Goal: Entertainment & Leisure: Consume media (video, audio)

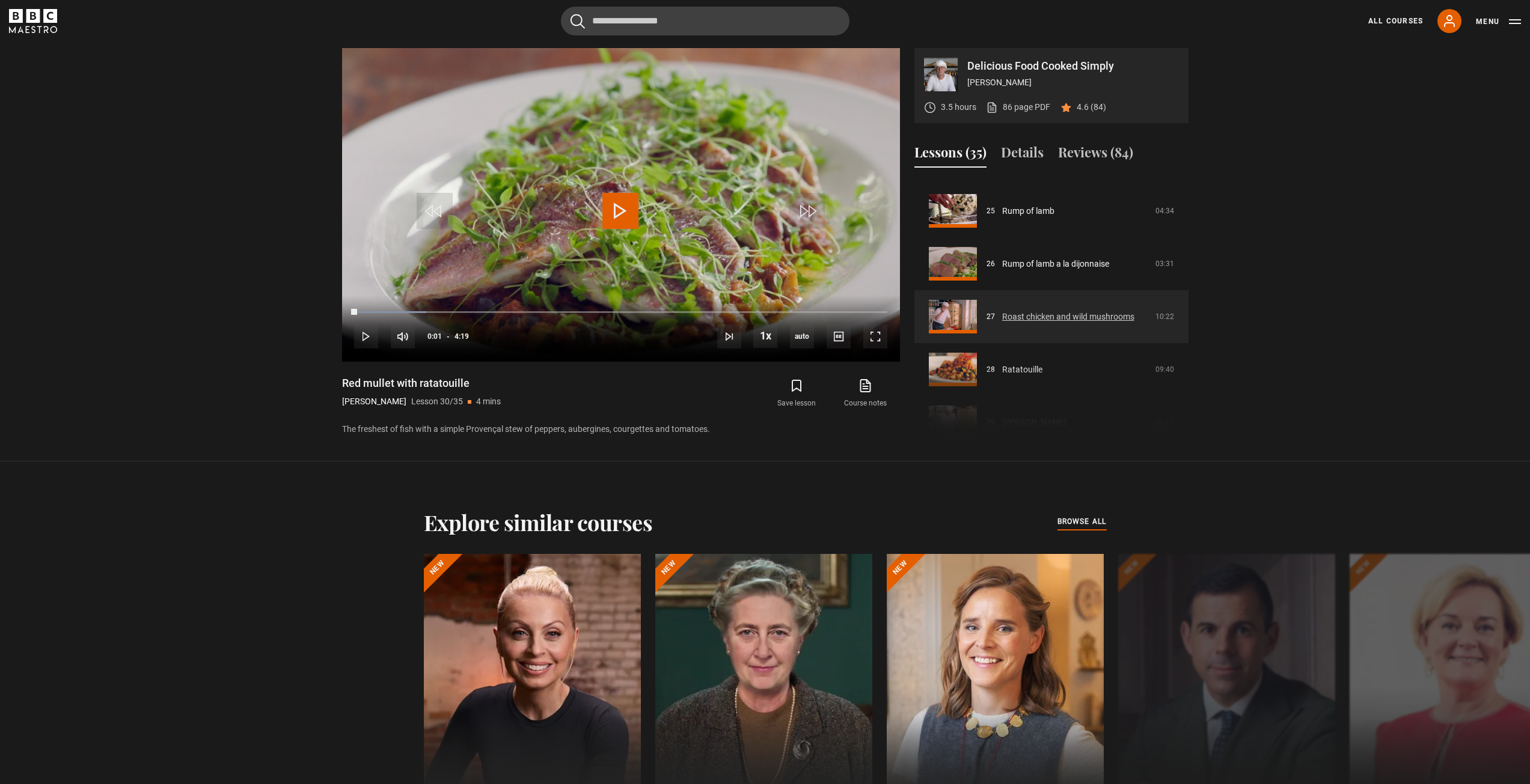
scroll to position [1293, 0]
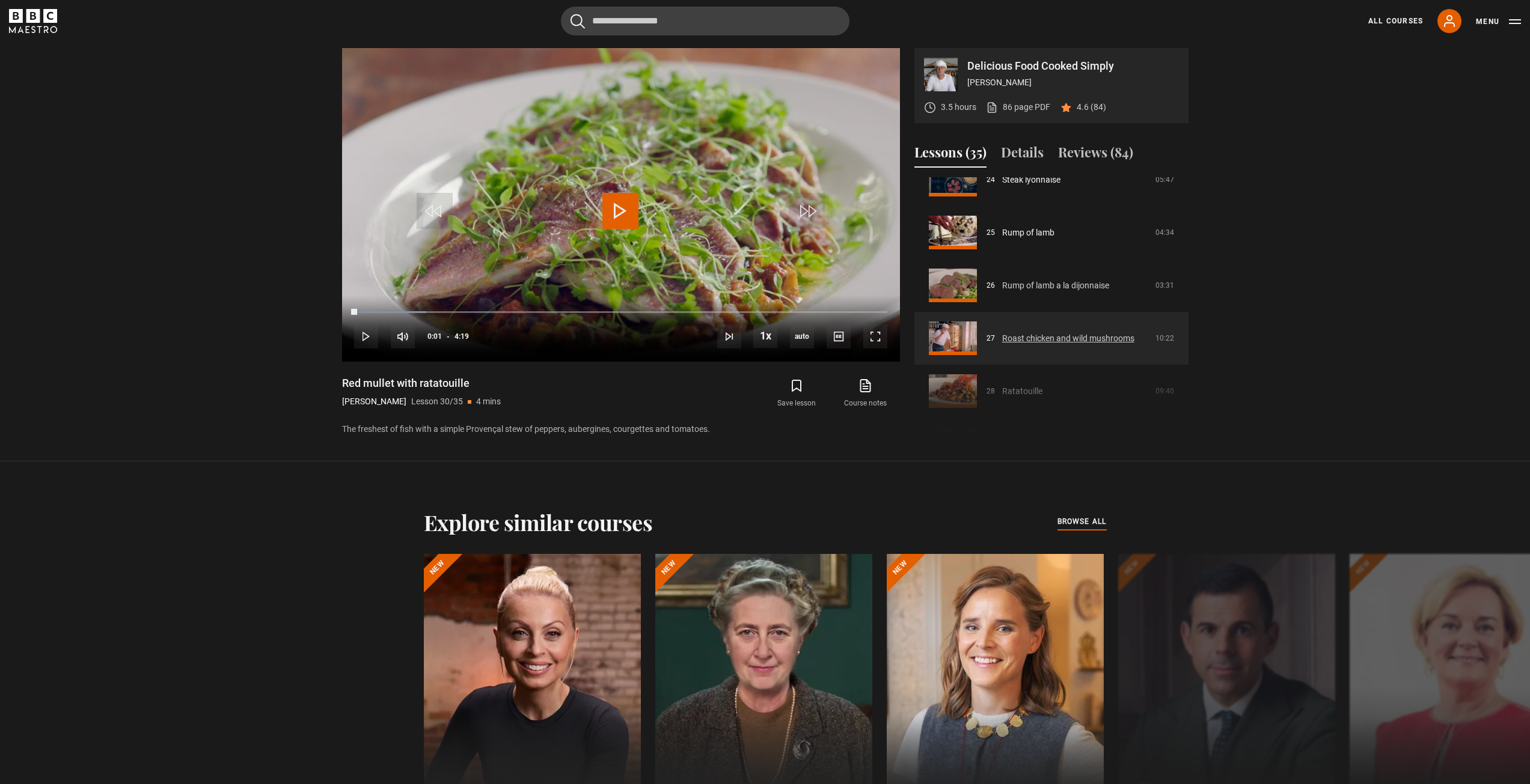
click at [1029, 279] on link "Rump of lamb a la dijonnaise" at bounding box center [1055, 285] width 107 height 13
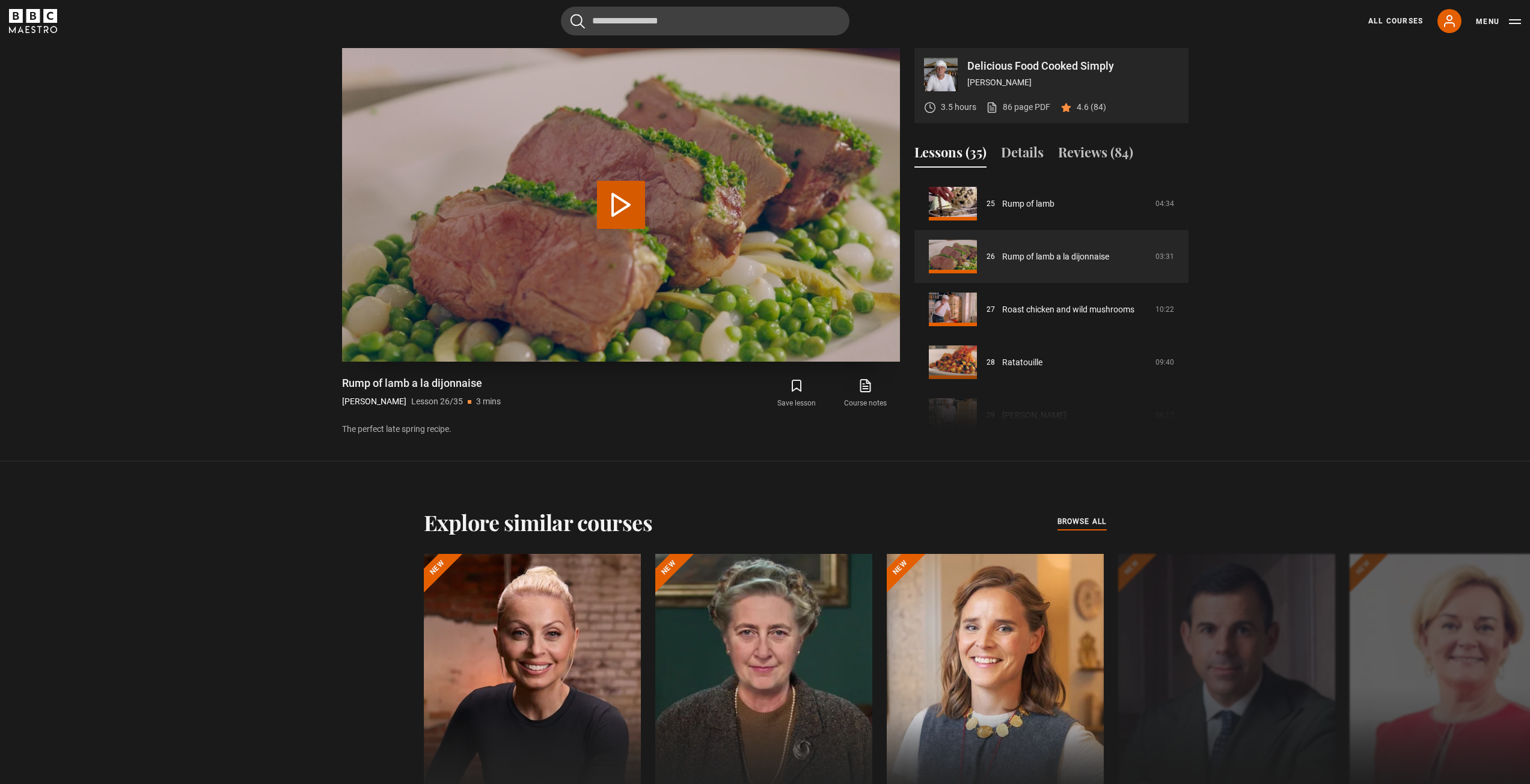
click at [633, 210] on button "Play Lesson Rump of lamb a la dijonnaise" at bounding box center [621, 205] width 48 height 48
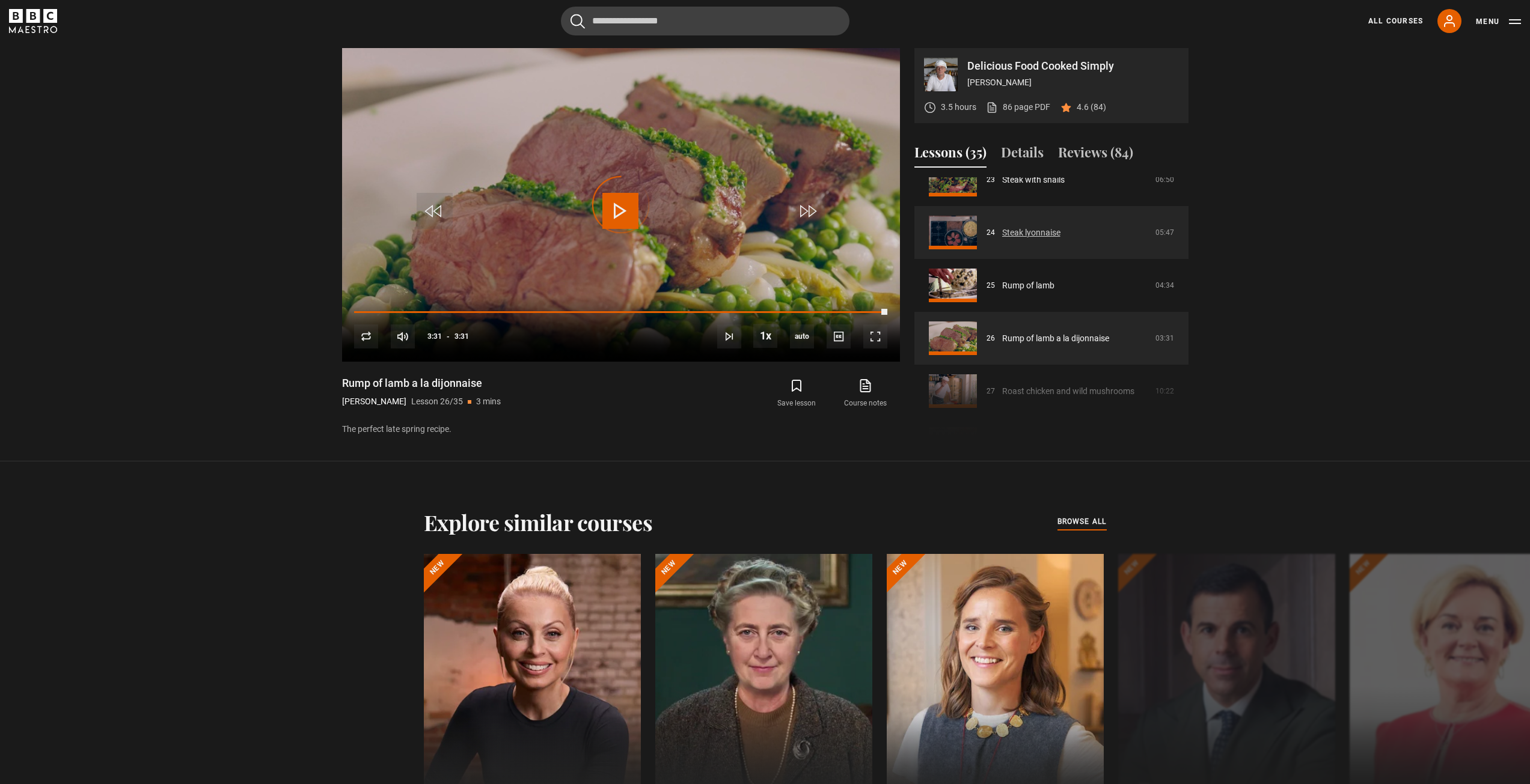
scroll to position [1262, 0]
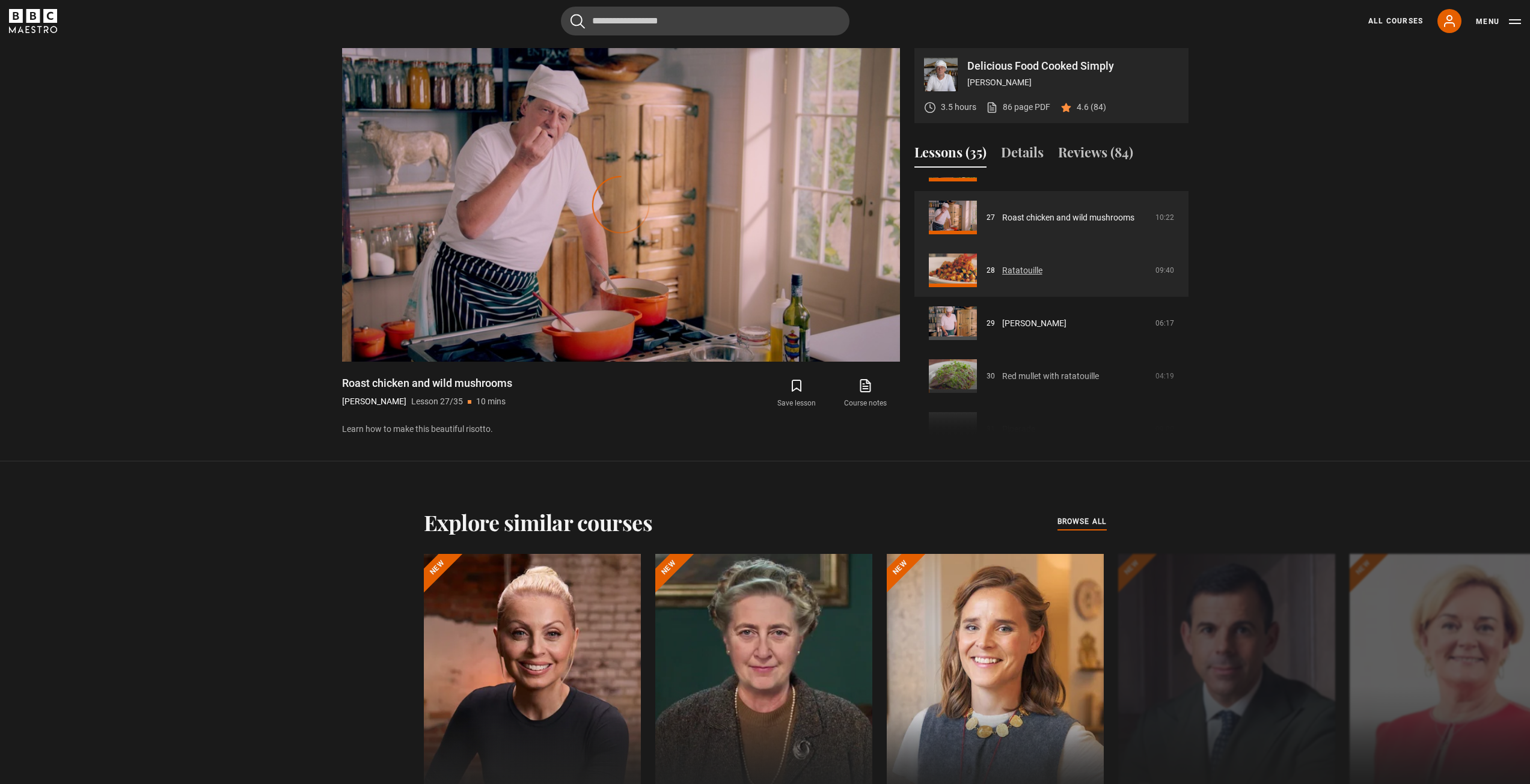
scroll to position [1435, 0]
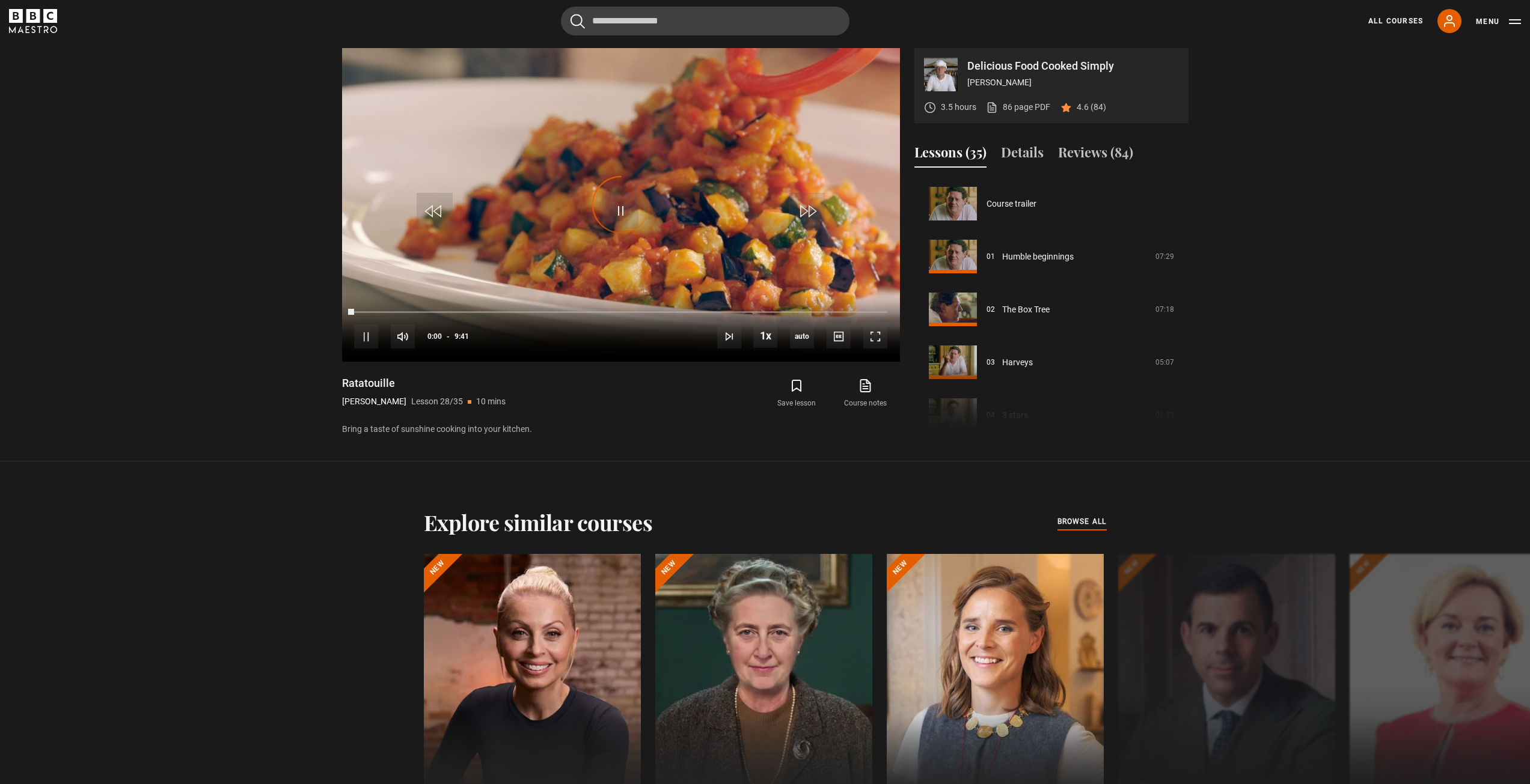
scroll to position [1428, 0]
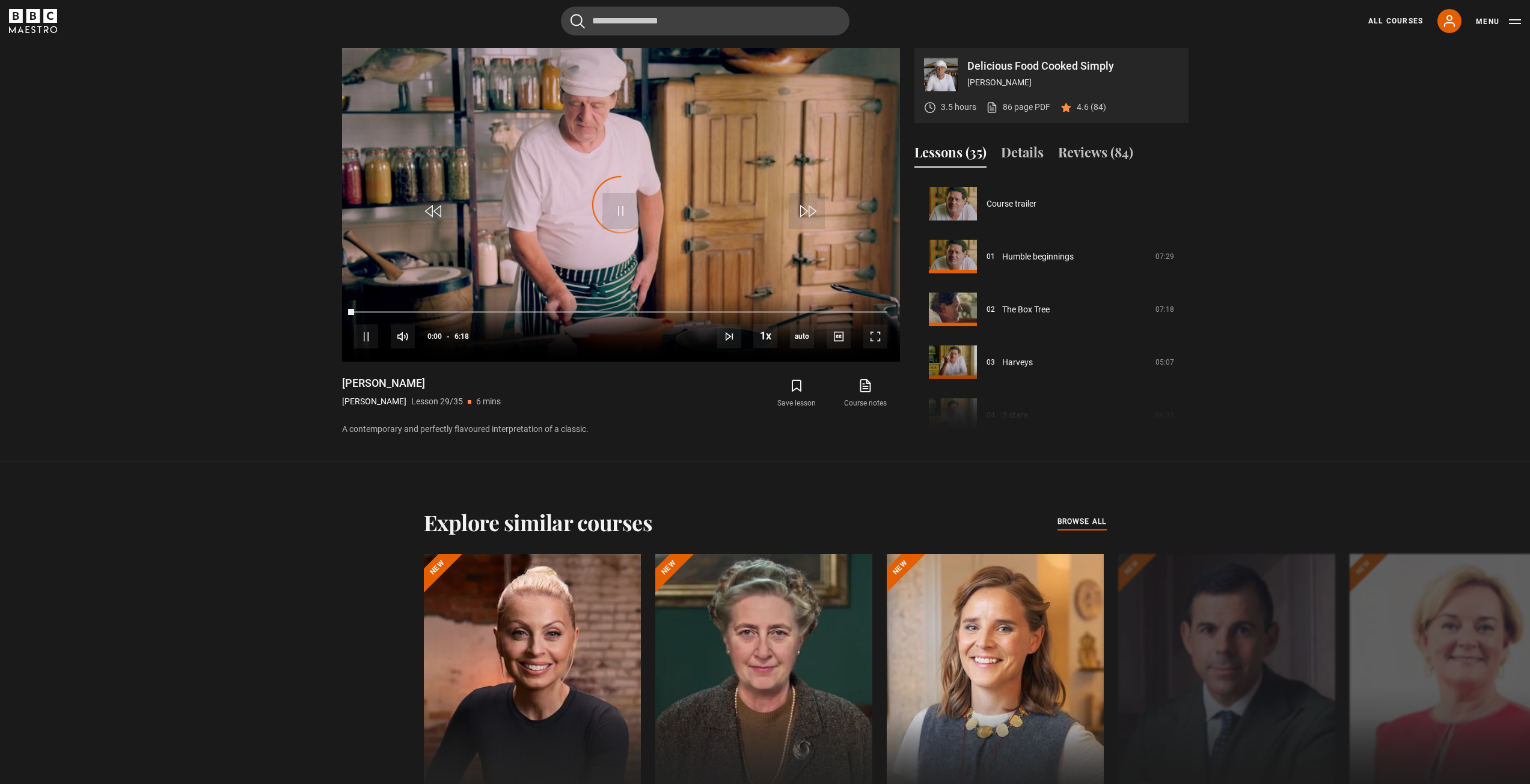
scroll to position [1481, 0]
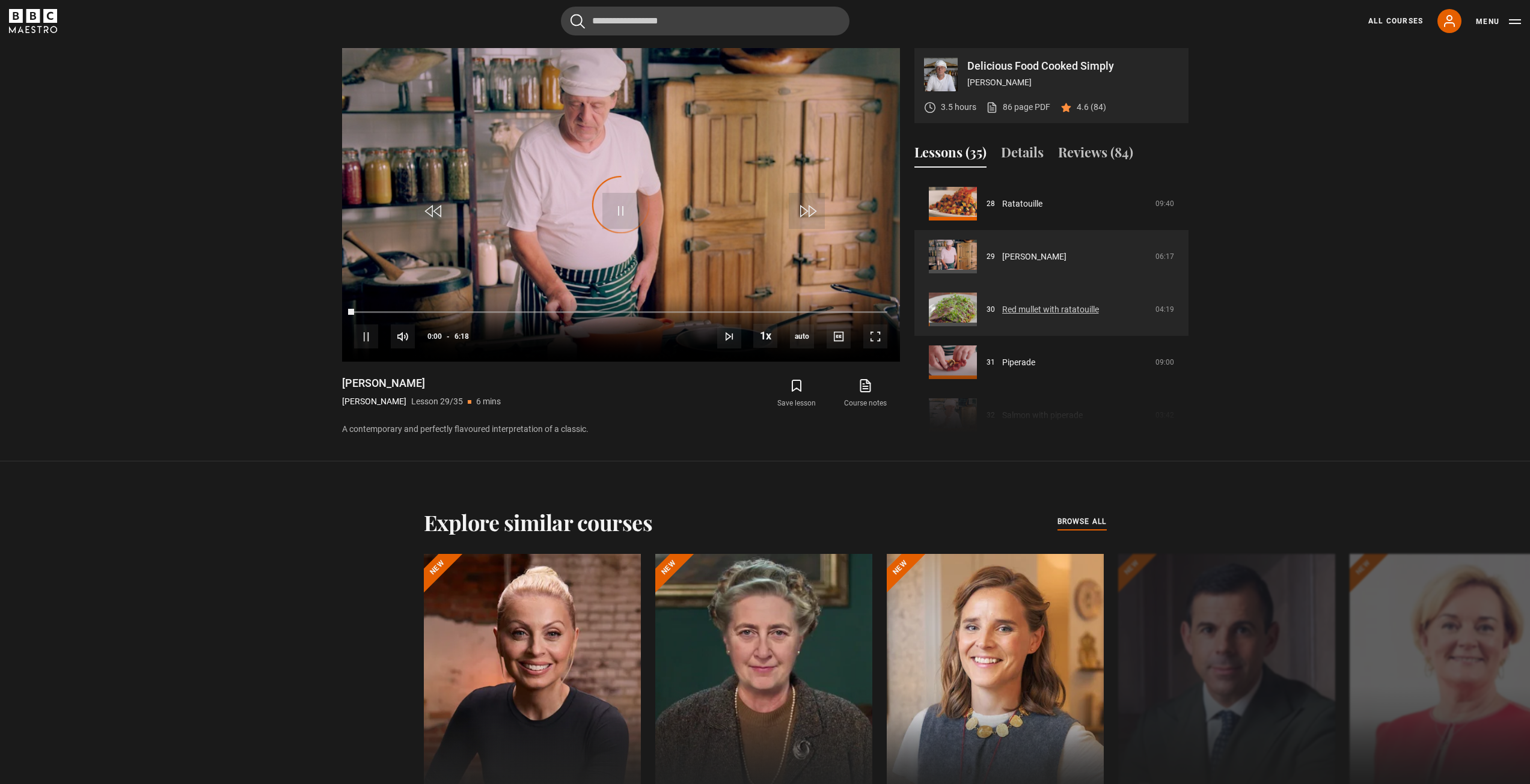
click at [1002, 310] on link "Red mullet with ratatouille" at bounding box center [1050, 310] width 97 height 13
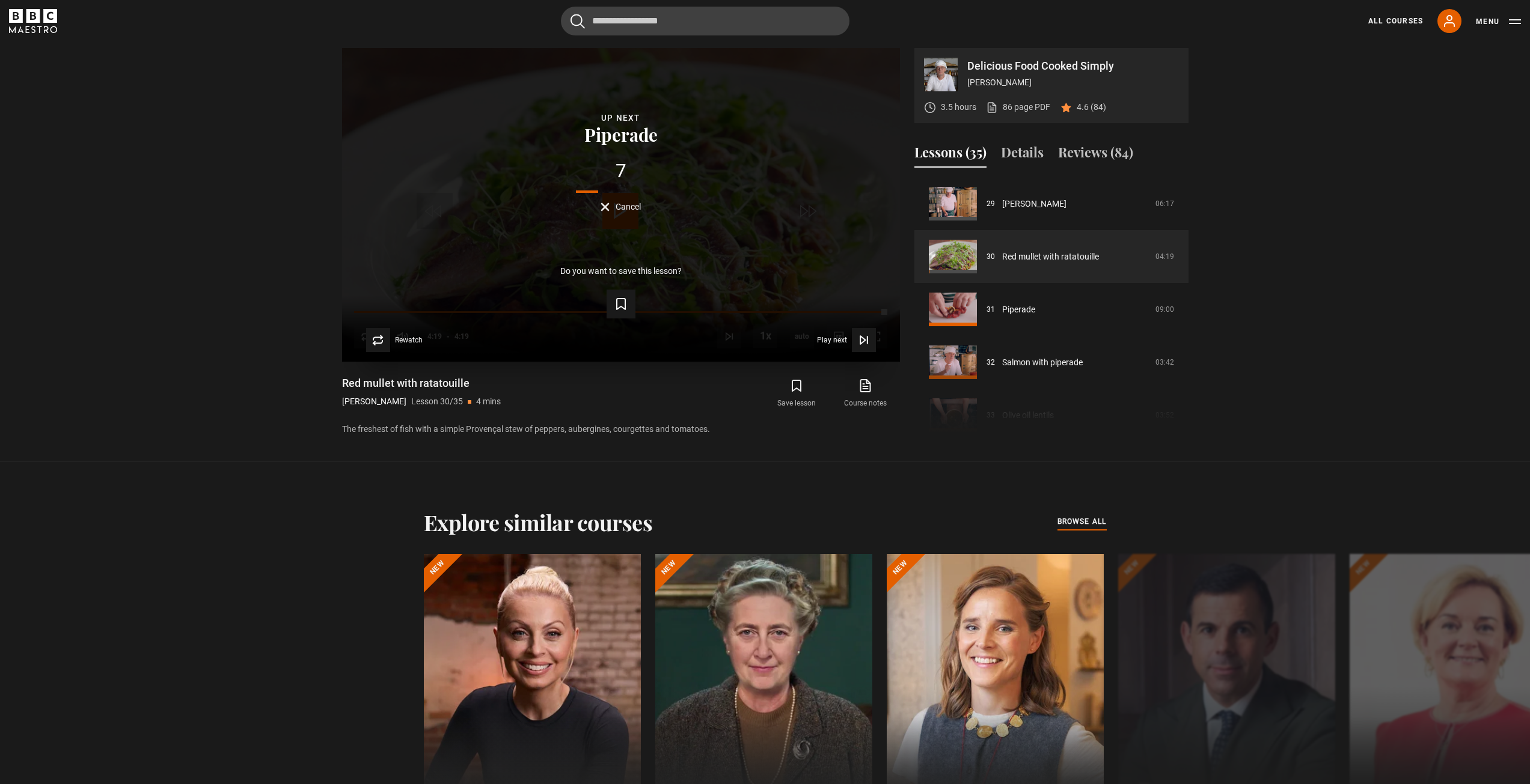
click at [623, 200] on div "7 Cancel" at bounding box center [621, 186] width 519 height 50
click at [623, 204] on span "Cancel" at bounding box center [628, 206] width 25 height 8
